Goal: Information Seeking & Learning: Learn about a topic

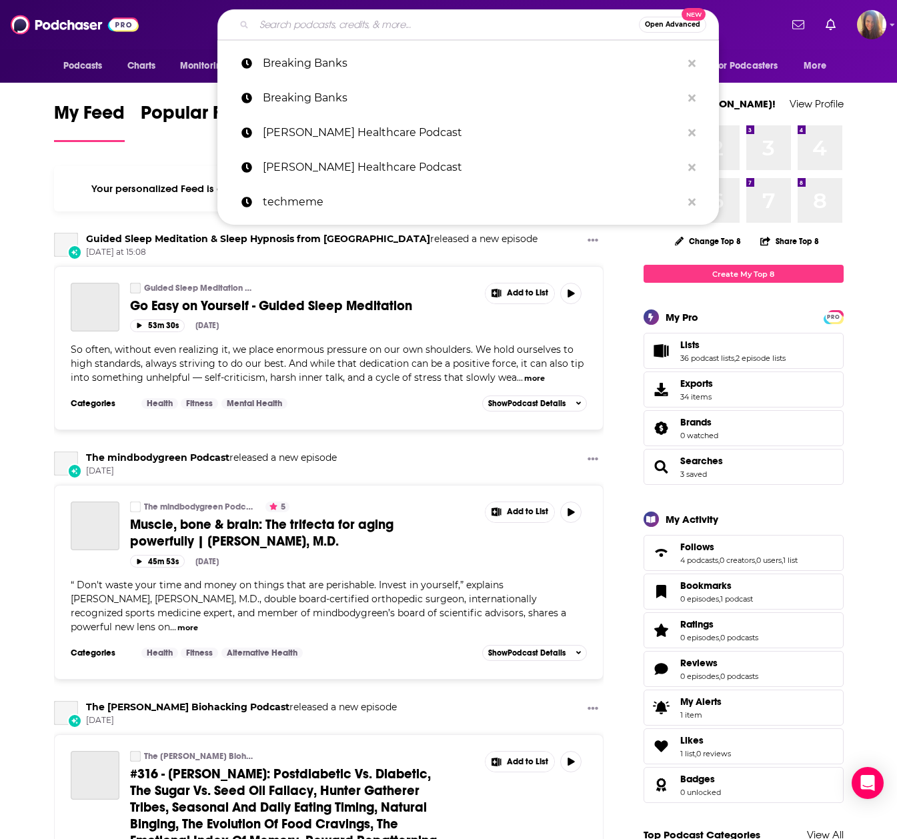
click at [312, 22] on input "Search podcasts, credits, & more..." at bounding box center [446, 24] width 385 height 21
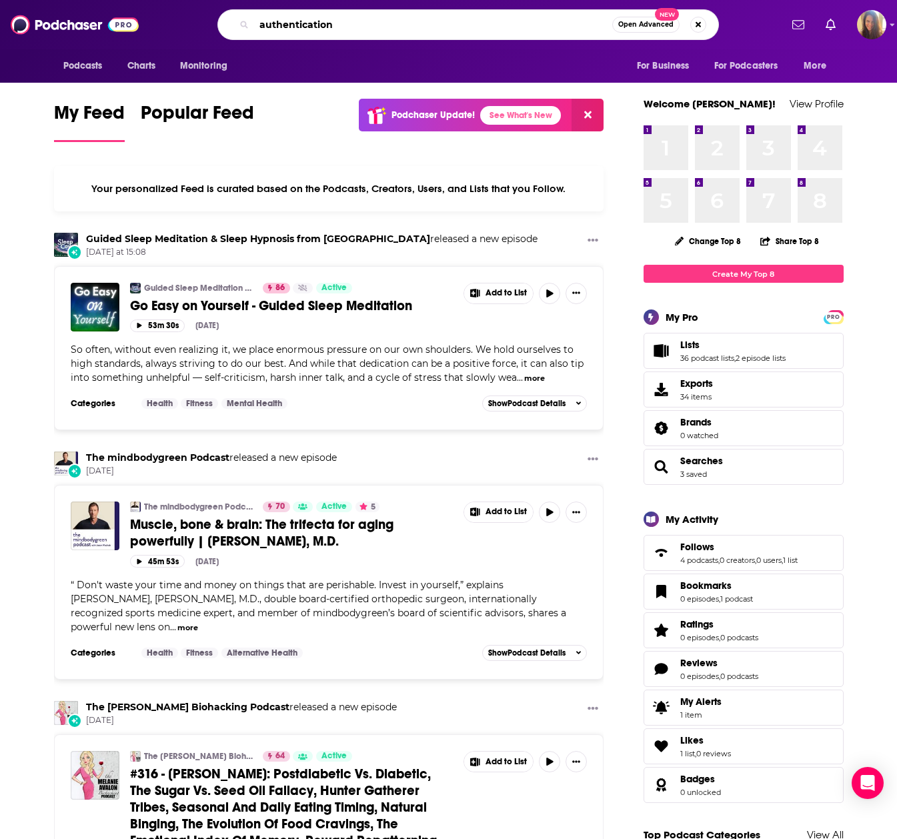
type input "authentication"
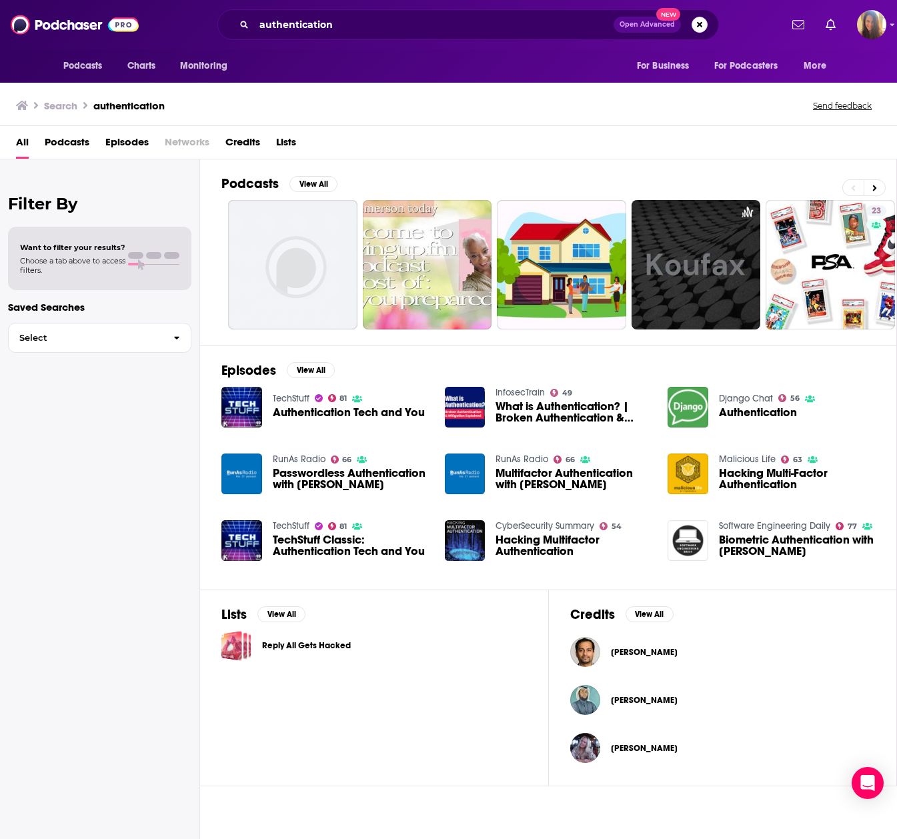
click at [293, 474] on span "Passwordless Authentication with [PERSON_NAME]" at bounding box center [351, 479] width 156 height 23
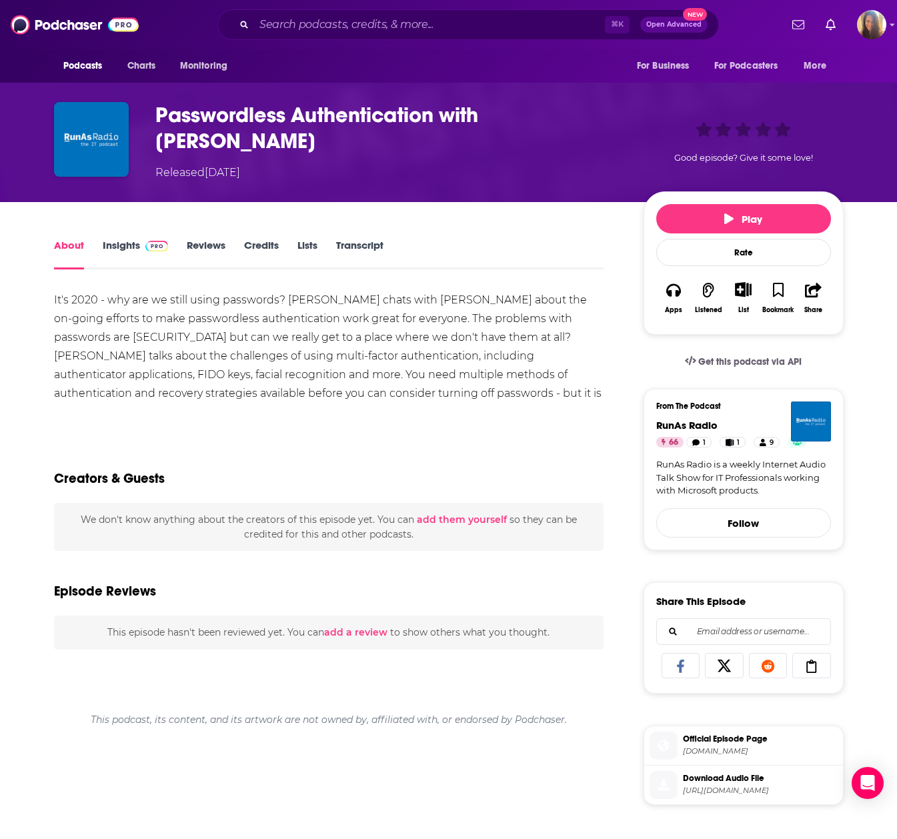
scroll to position [51, 0]
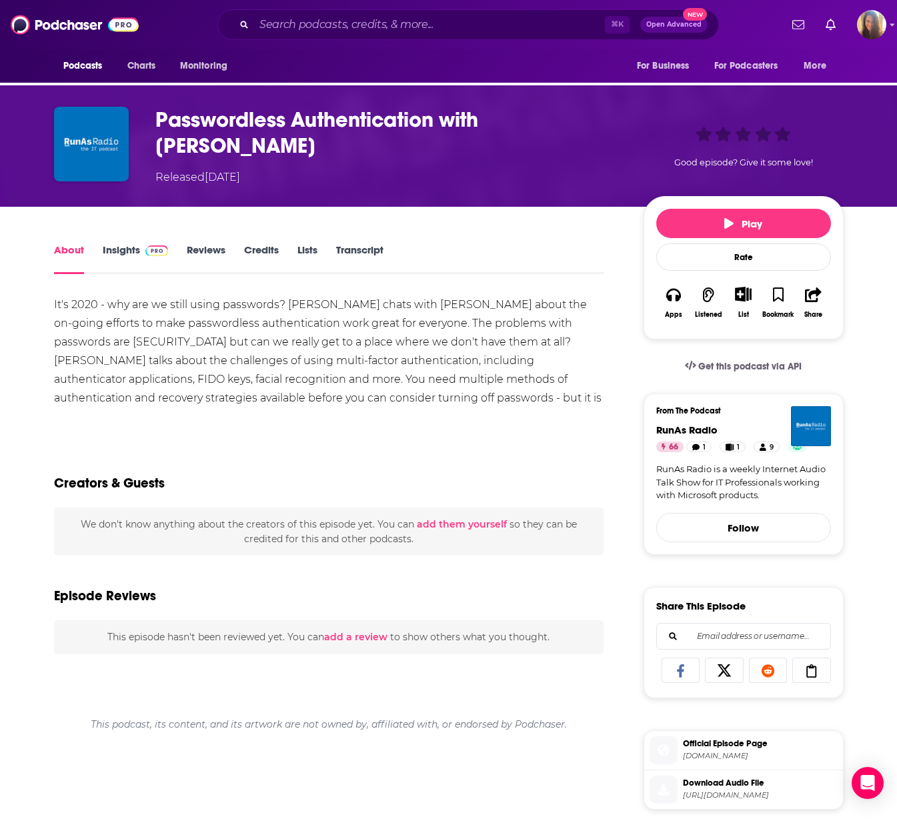
click at [132, 243] on link "Insights" at bounding box center [136, 258] width 66 height 31
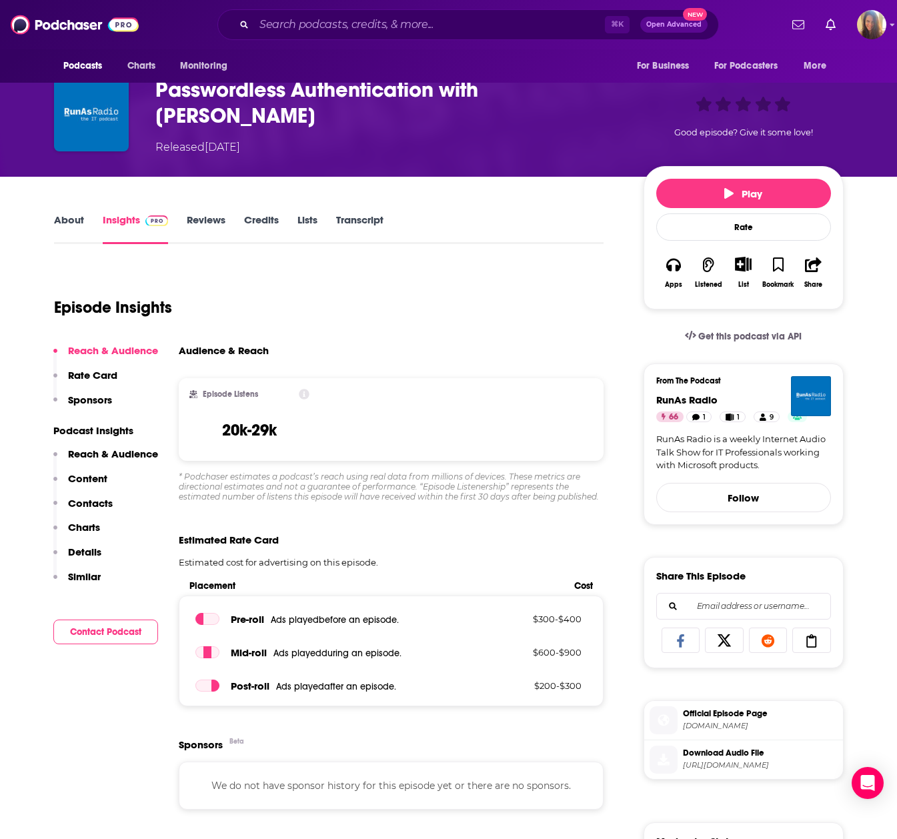
scroll to position [81, 0]
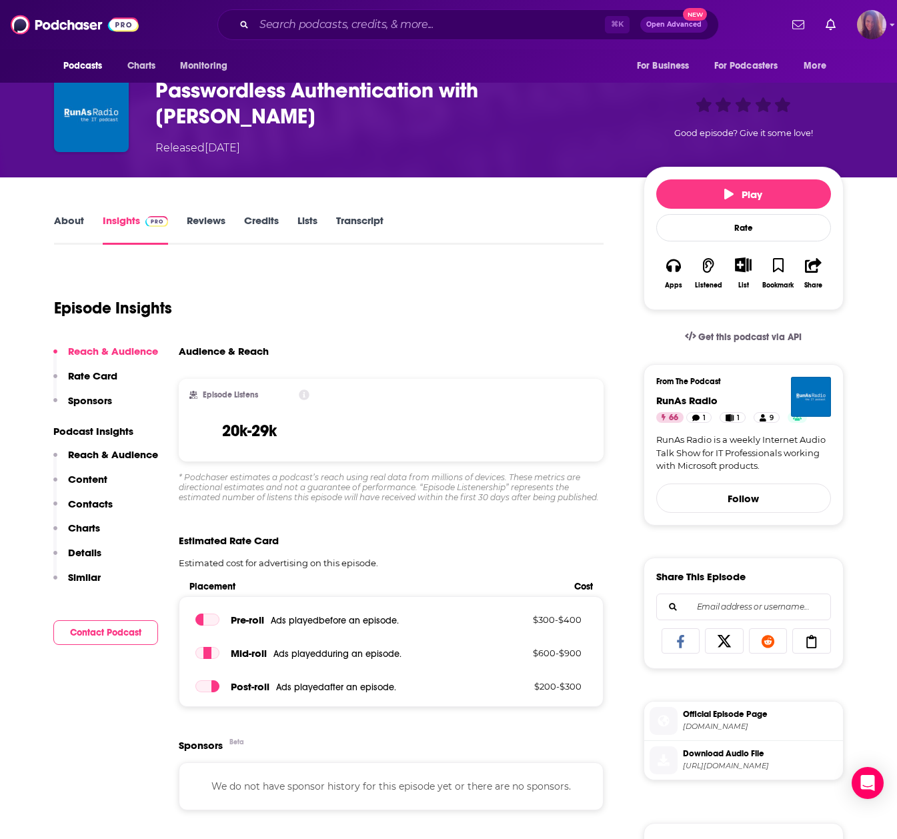
click at [872, 26] on img "Logged in as AHartman333" at bounding box center [871, 24] width 29 height 29
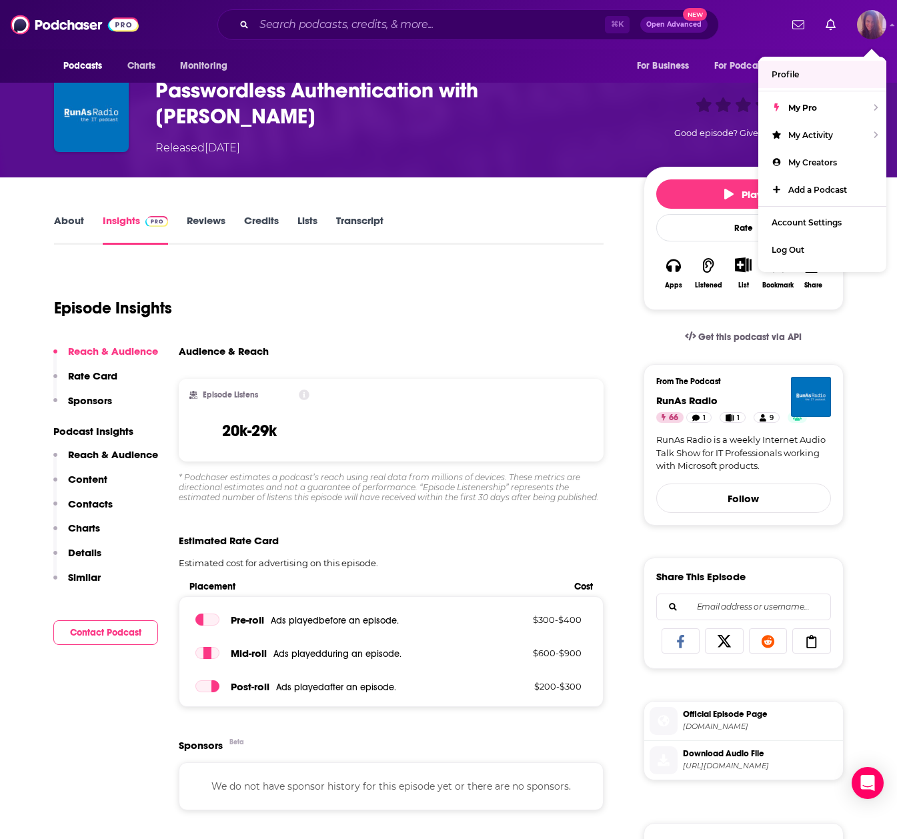
click at [803, 74] on link "Profile" at bounding box center [822, 74] width 128 height 27
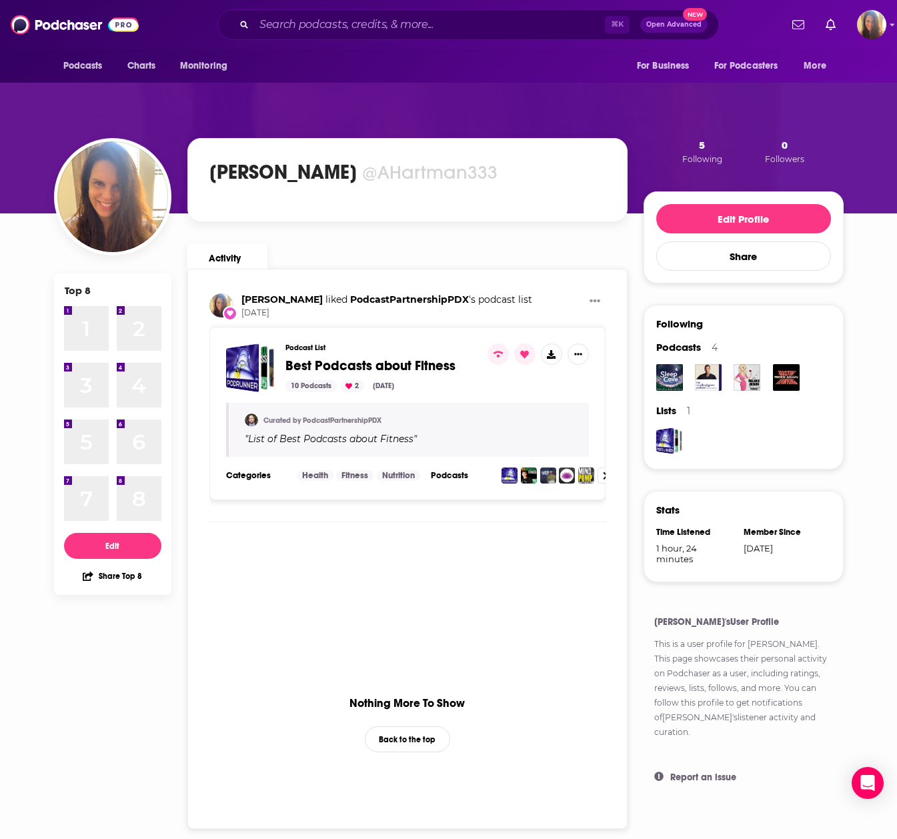
click at [888, 22] on div "Podcasts Charts Monitoring ⌘ K Open Advanced New For Business For Podcasters Mo…" at bounding box center [448, 24] width 897 height 49
click at [890, 23] on icon "Show profile menu" at bounding box center [892, 25] width 5 height 8
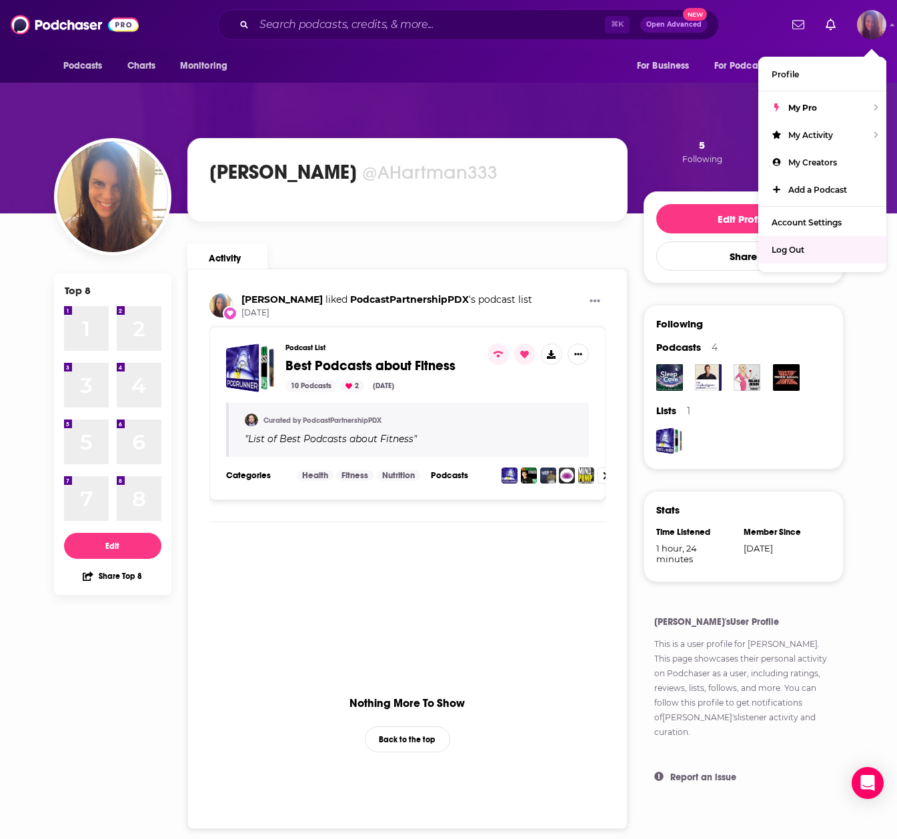
click at [800, 245] on span "Log Out" at bounding box center [788, 250] width 33 height 10
